Goal: Task Accomplishment & Management: Use online tool/utility

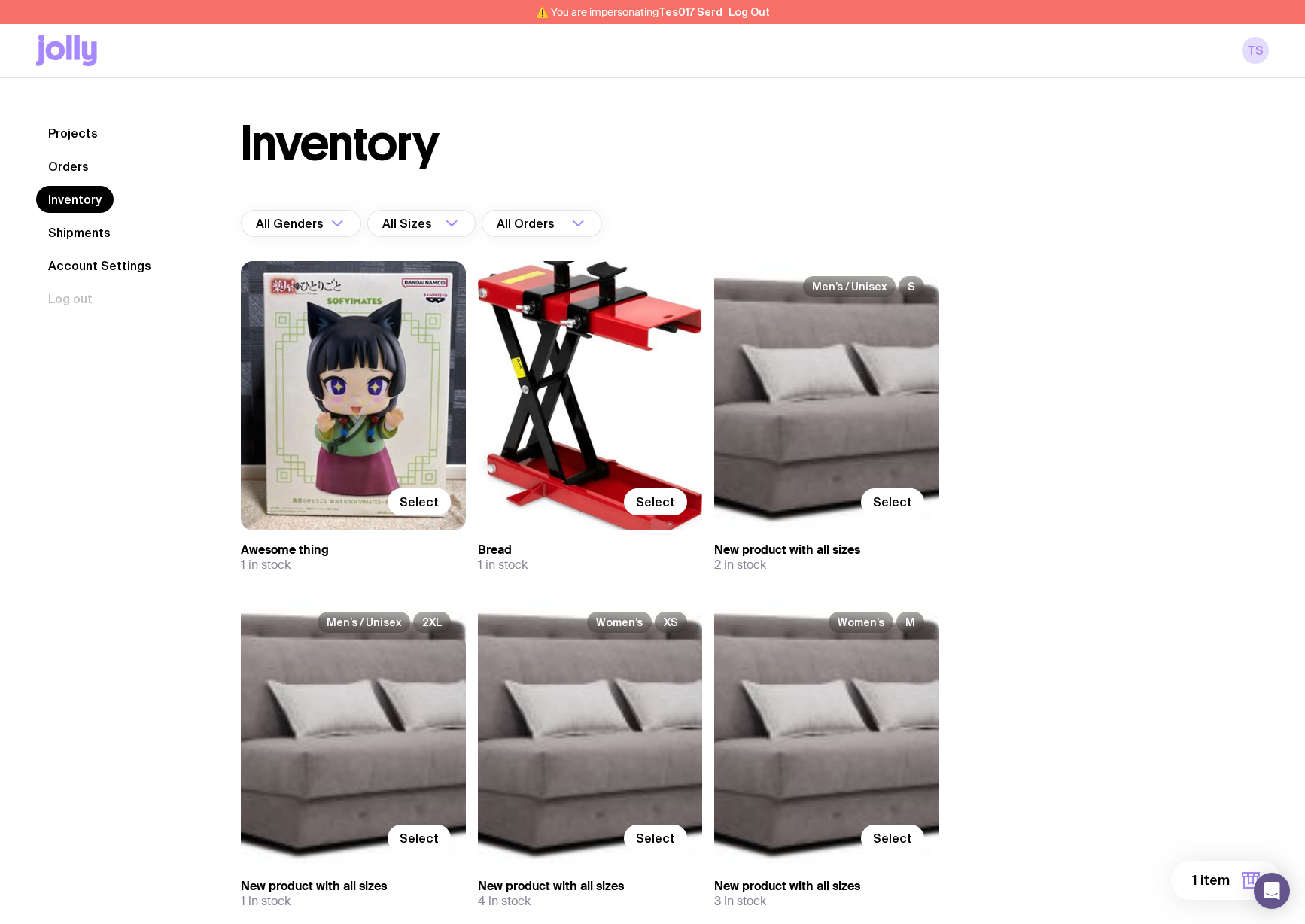
click at [1215, 882] on span "1 item" at bounding box center [1211, 879] width 38 height 18
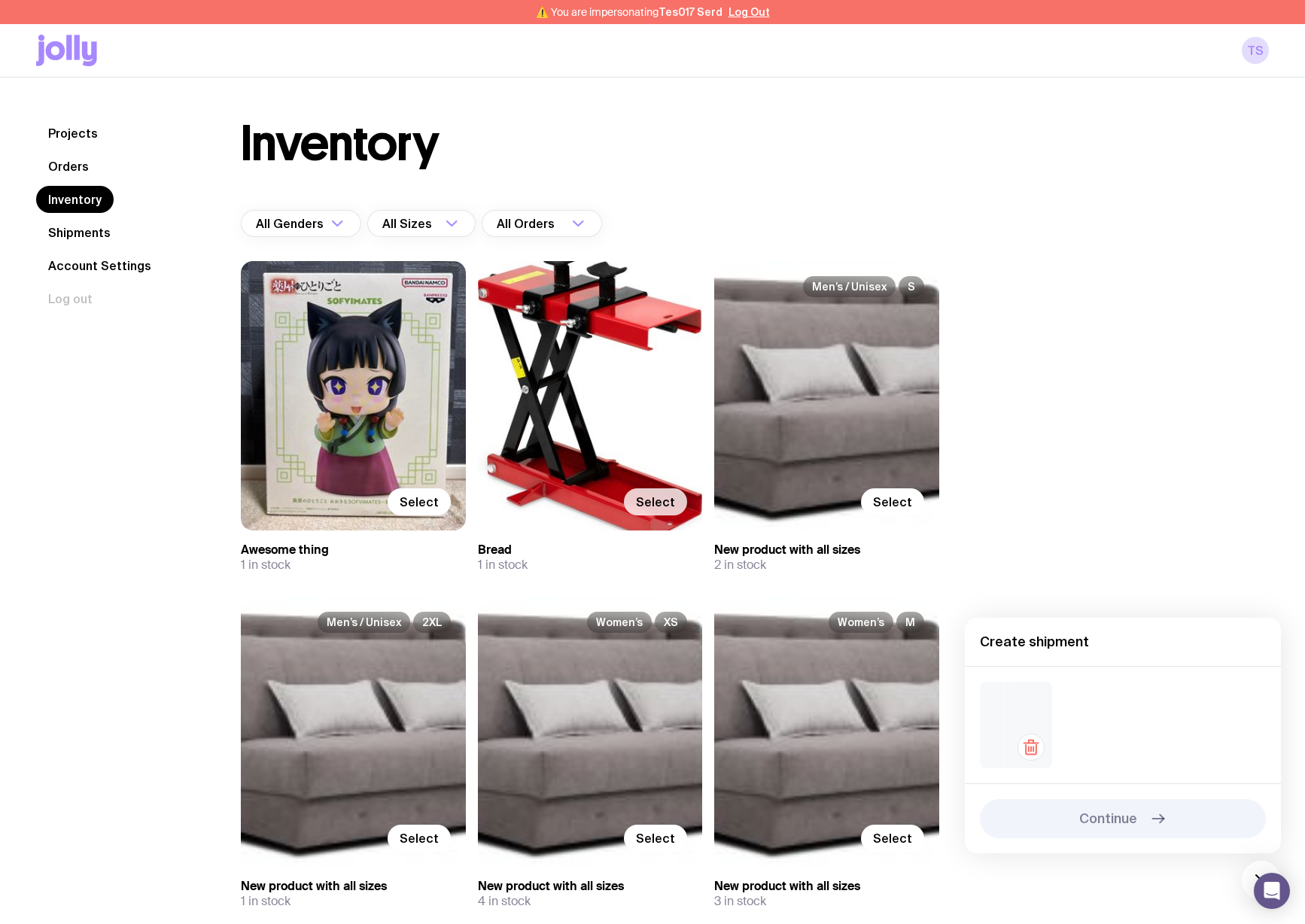
click at [640, 501] on span "Select" at bounding box center [655, 501] width 39 height 15
click at [0, 0] on input "Select" at bounding box center [0, 0] width 0 height 0
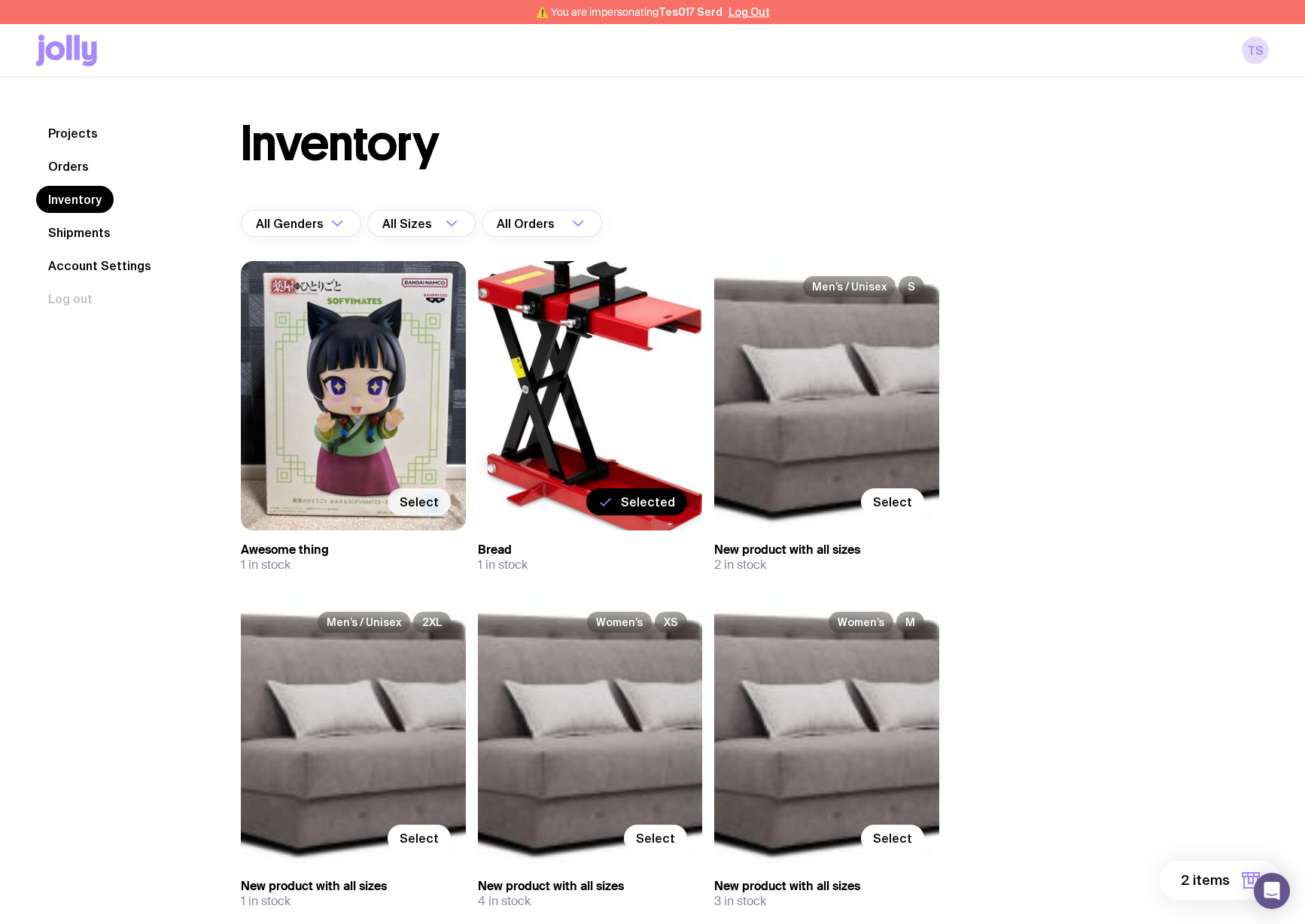
click at [425, 508] on label "Select" at bounding box center [419, 501] width 63 height 27
click at [0, 0] on input "Select" at bounding box center [0, 0] width 0 height 0
click at [902, 504] on span "Select" at bounding box center [892, 501] width 39 height 15
click at [0, 0] on input "Select" at bounding box center [0, 0] width 0 height 0
click at [1210, 875] on span "4 items" at bounding box center [1204, 879] width 49 height 18
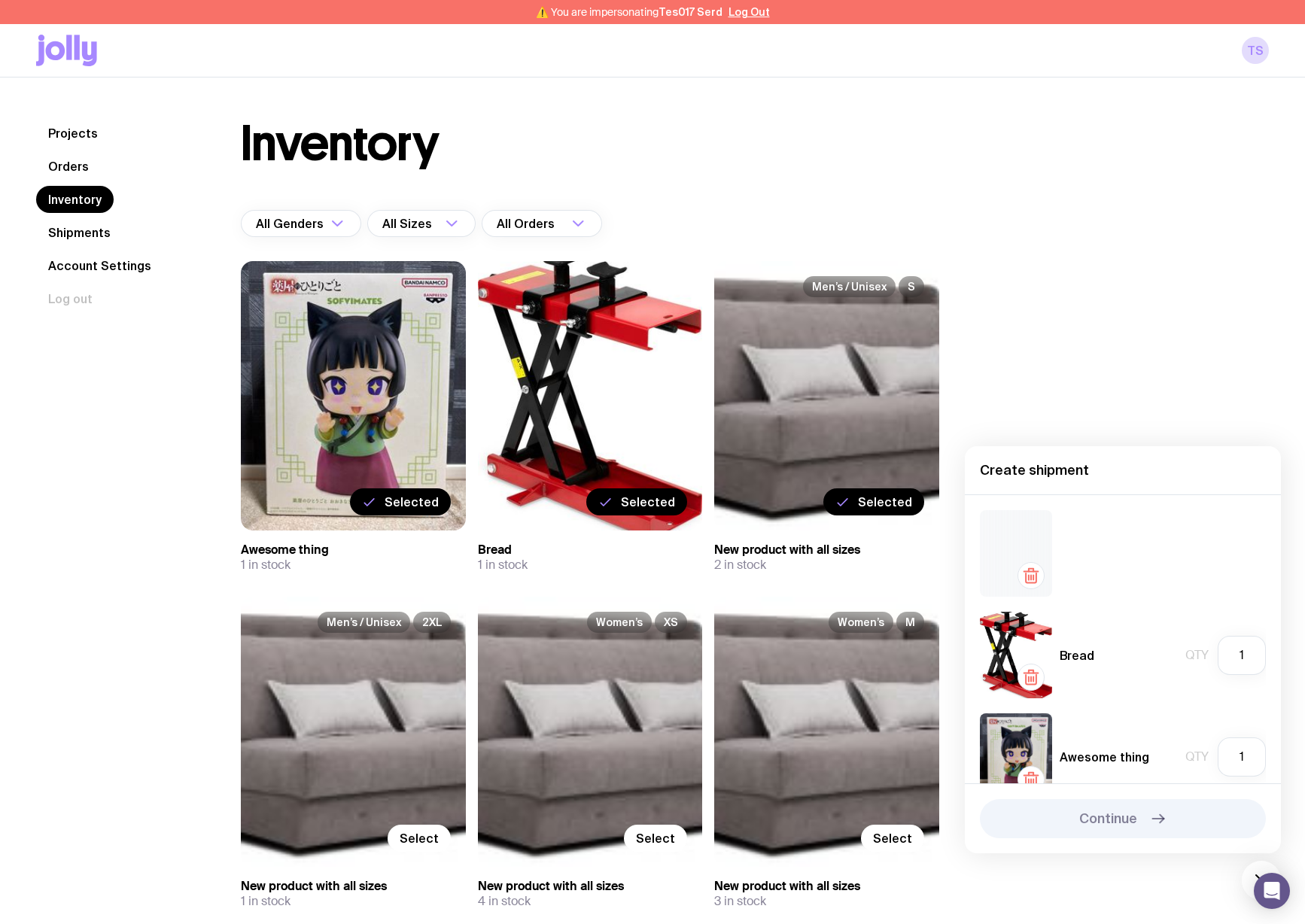
click at [1122, 579] on div at bounding box center [1122, 553] width 286 height 87
click at [1033, 578] on icon "button" at bounding box center [1033, 578] width 0 height 5
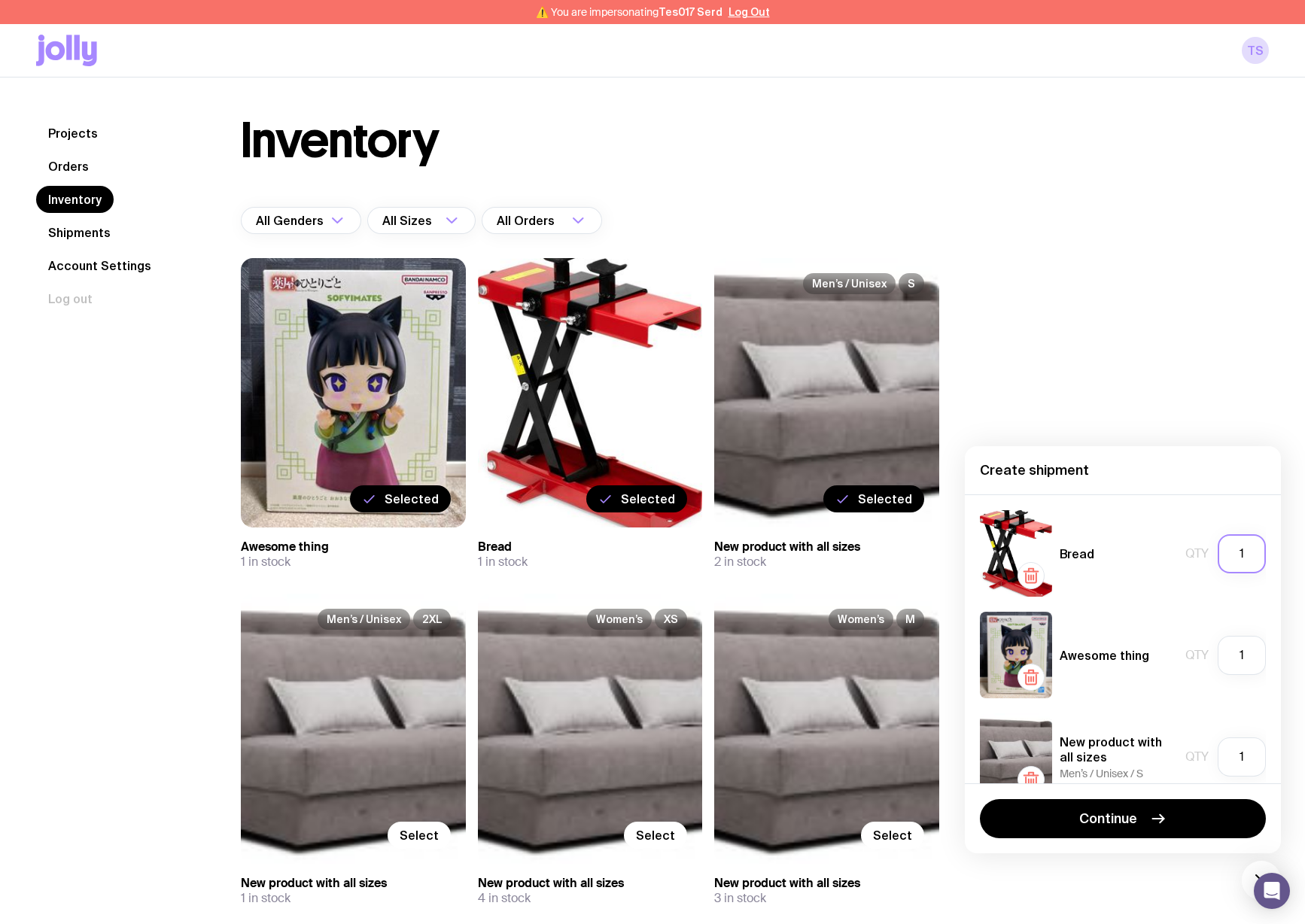
drag, startPoint x: 1226, startPoint y: 552, endPoint x: 1125, endPoint y: 545, distance: 101.2
click at [1125, 545] on div "Bread Qty 1" at bounding box center [1122, 553] width 286 height 87
type input "0"
type input "1"
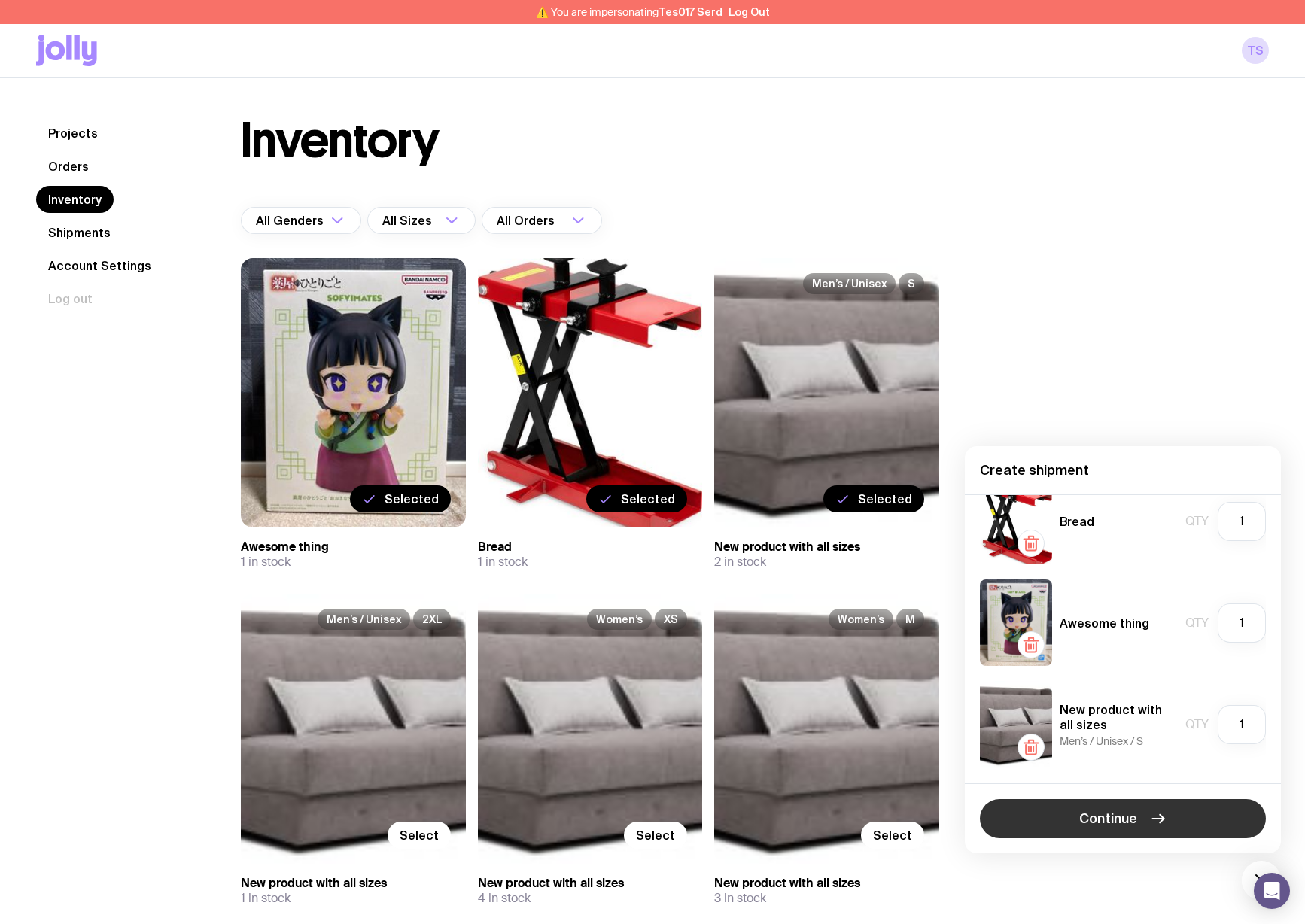
click at [1133, 820] on span "Continue" at bounding box center [1107, 817] width 58 height 18
